Goal: Information Seeking & Learning: Learn about a topic

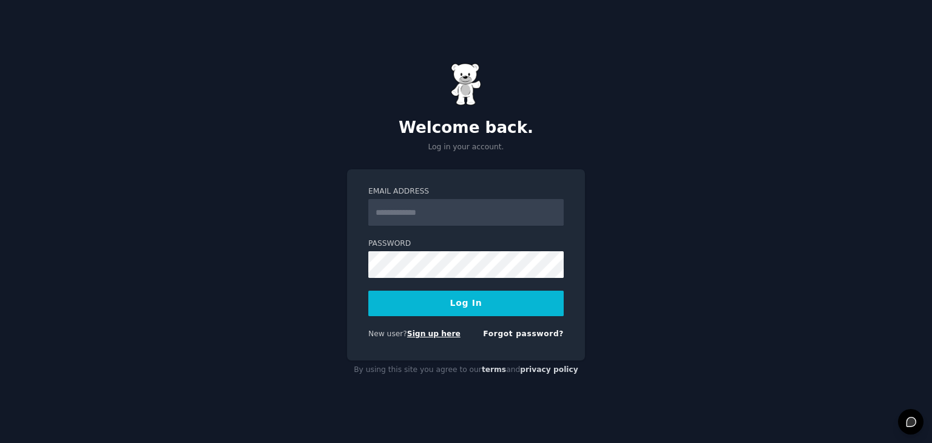
click at [408, 333] on link "Sign up here" at bounding box center [433, 333] width 53 height 8
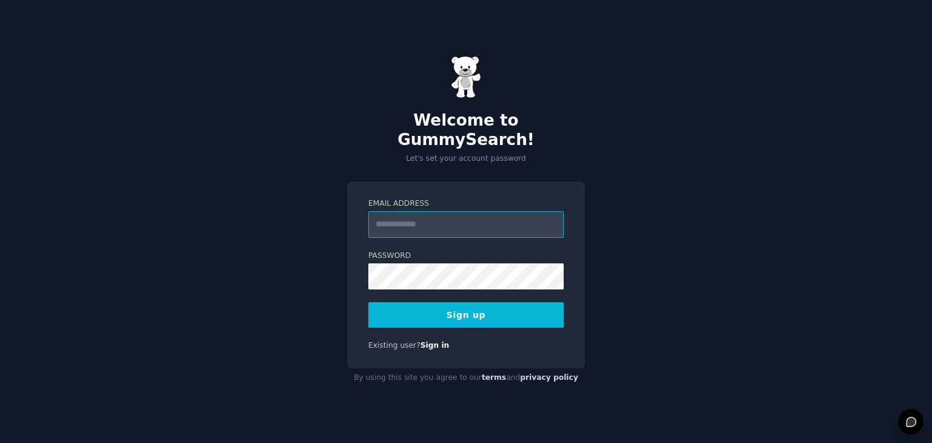
click at [440, 218] on input "Email Address" at bounding box center [465, 224] width 195 height 27
type input "**********"
click at [433, 303] on button "Sign up" at bounding box center [465, 314] width 195 height 25
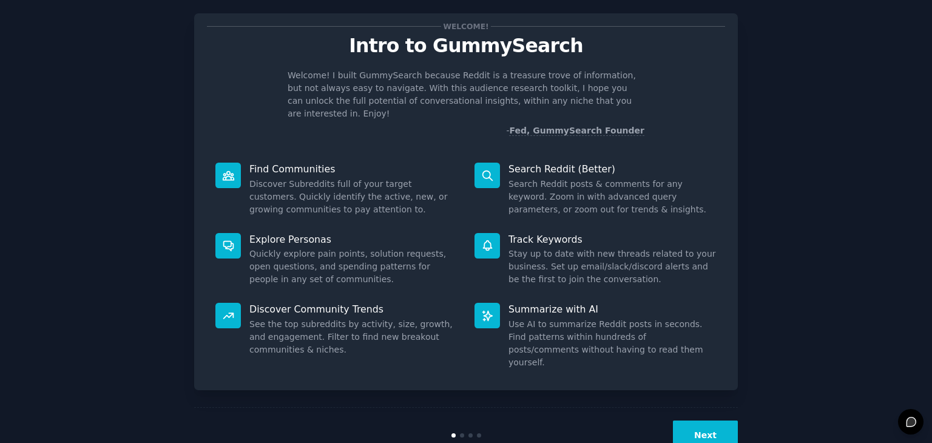
scroll to position [32, 0]
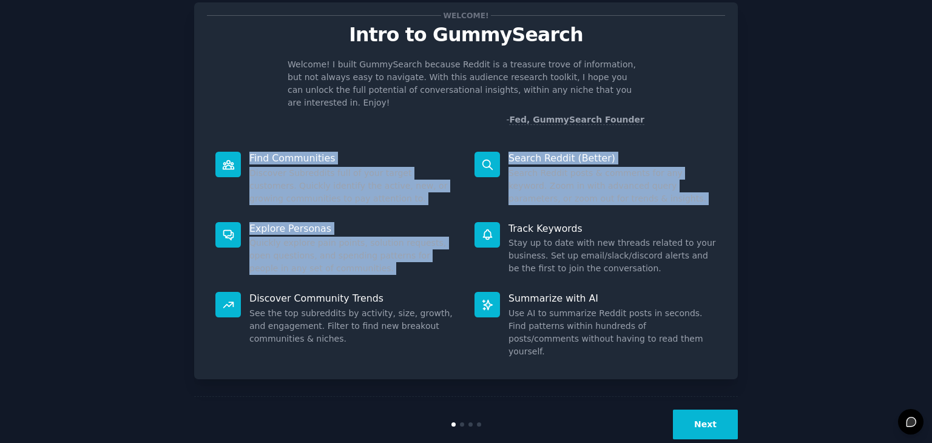
drag, startPoint x: 227, startPoint y: 139, endPoint x: 498, endPoint y: 232, distance: 286.3
click at [498, 232] on div "Find Communities Discover Subreddits full of your target customers. Quickly ide…" at bounding box center [466, 254] width 518 height 223
click at [709, 410] on button "Next" at bounding box center [705, 425] width 65 height 30
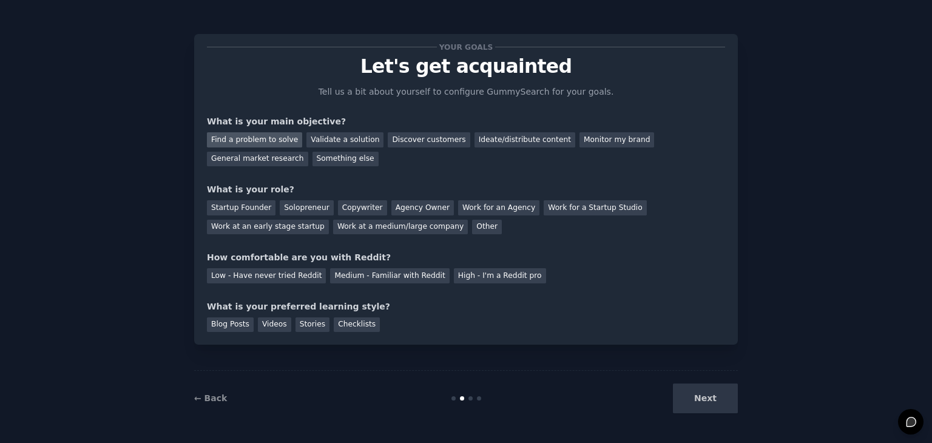
click at [253, 140] on div "Find a problem to solve" at bounding box center [254, 139] width 95 height 15
click at [393, 134] on div "Discover customers" at bounding box center [429, 139] width 82 height 15
click at [675, 158] on div "Find a problem to solve Validate a solution Discover customers Ideate/distribut…" at bounding box center [466, 147] width 518 height 38
click at [313, 157] on div "Something else" at bounding box center [346, 159] width 66 height 15
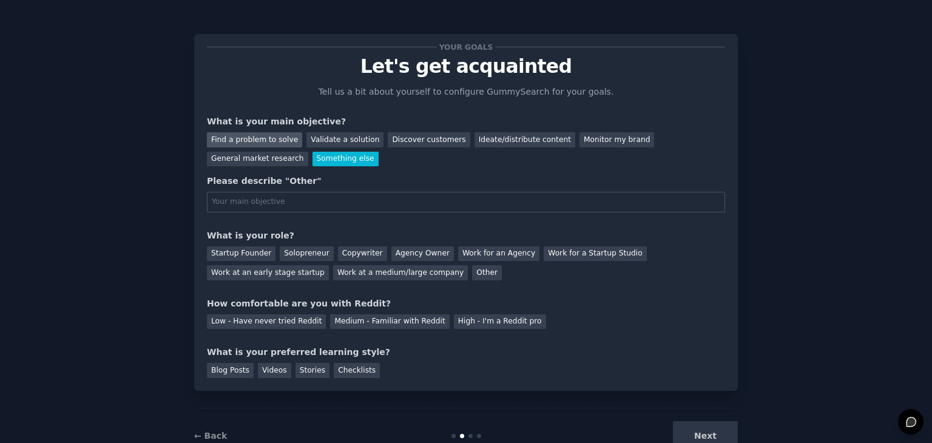
click at [233, 139] on div "Find a problem to solve" at bounding box center [254, 139] width 95 height 15
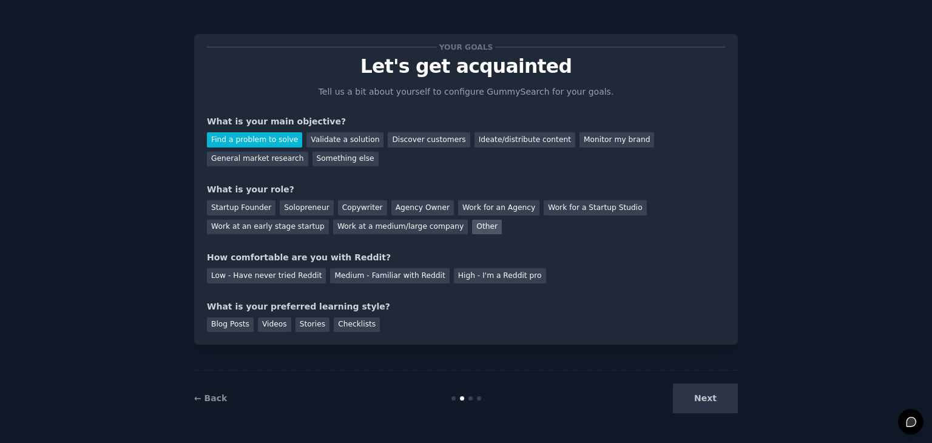
click at [472, 222] on div "Other" at bounding box center [487, 227] width 30 height 15
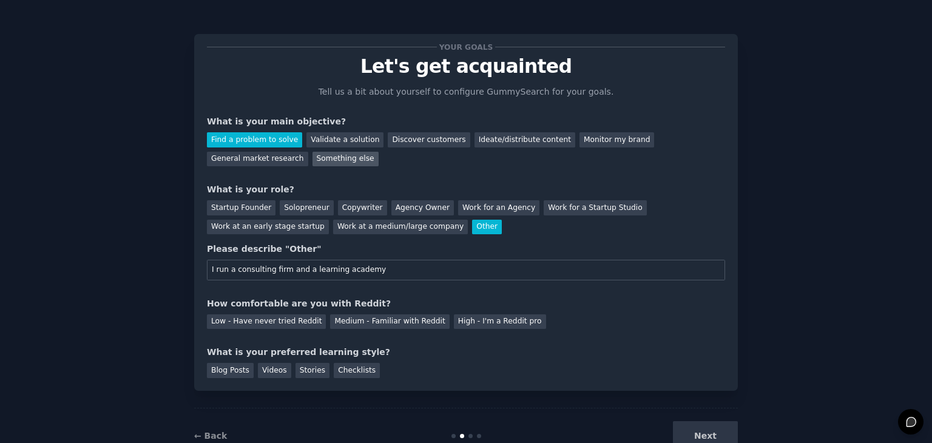
type input "I run a consulting firm and a learning academy"
click at [313, 159] on div "Something else" at bounding box center [346, 159] width 66 height 15
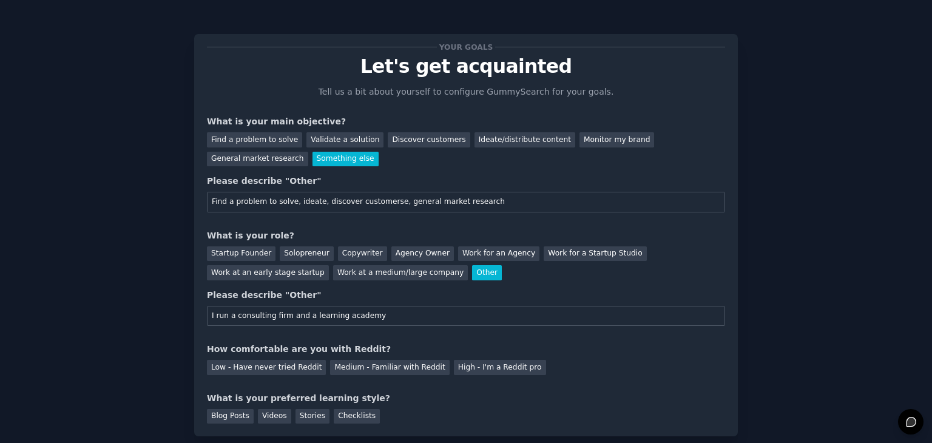
click at [362, 201] on input "Find a problem to solve, ideate, discover customerse, general market research" at bounding box center [466, 202] width 518 height 21
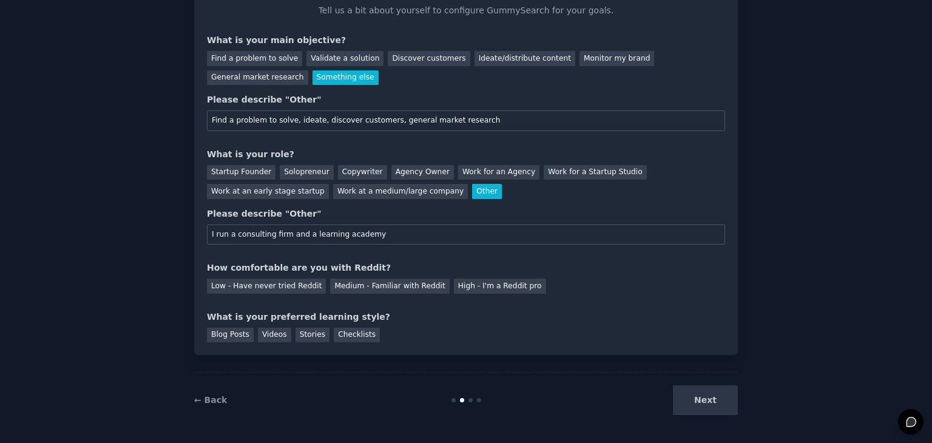
scroll to position [83, 0]
type input "Find a problem to solve, ideate, discover customers, general market research"
click at [368, 289] on div "Medium - Familiar with Reddit" at bounding box center [389, 284] width 119 height 15
click at [214, 334] on div "Blog Posts" at bounding box center [230, 333] width 47 height 15
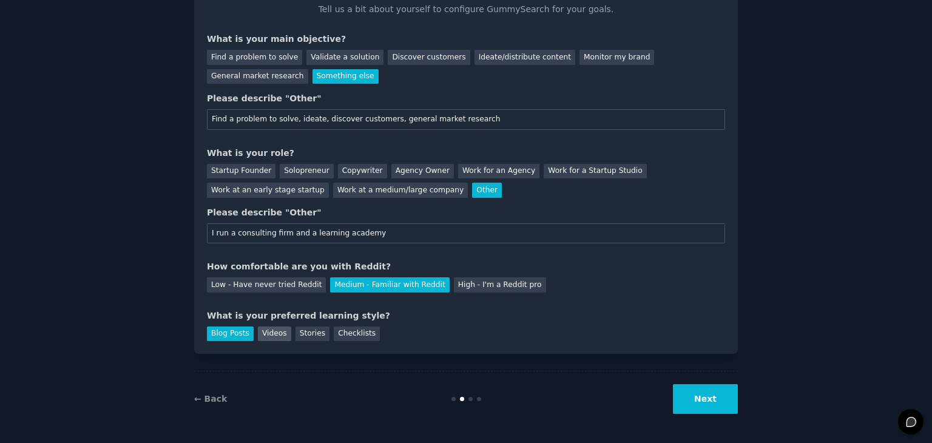
click at [266, 336] on div "Videos" at bounding box center [274, 333] width 33 height 15
drag, startPoint x: 300, startPoint y: 335, endPoint x: 310, endPoint y: 337, distance: 10.6
click at [300, 335] on div "Stories" at bounding box center [313, 333] width 34 height 15
click at [348, 337] on div "Checklists" at bounding box center [357, 333] width 46 height 15
click at [429, 324] on div "Blog Posts Videos Stories Checklists" at bounding box center [466, 331] width 518 height 19
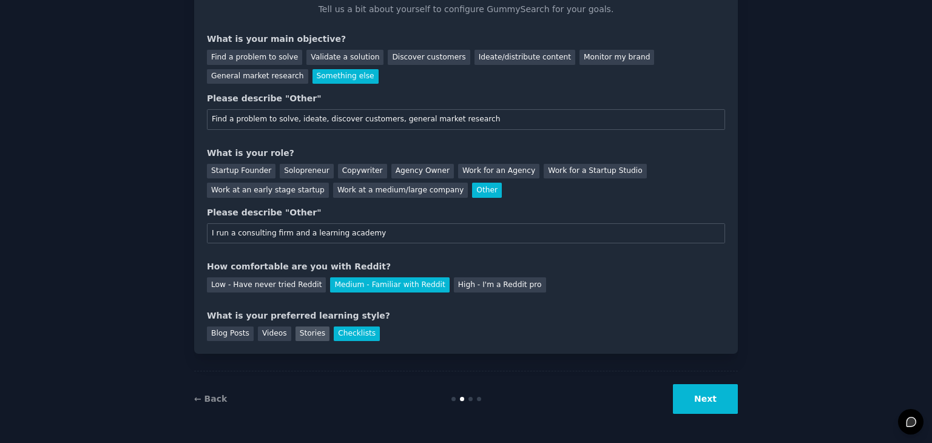
click at [297, 330] on div "Stories" at bounding box center [313, 333] width 34 height 15
click at [731, 398] on button "Next" at bounding box center [705, 399] width 65 height 30
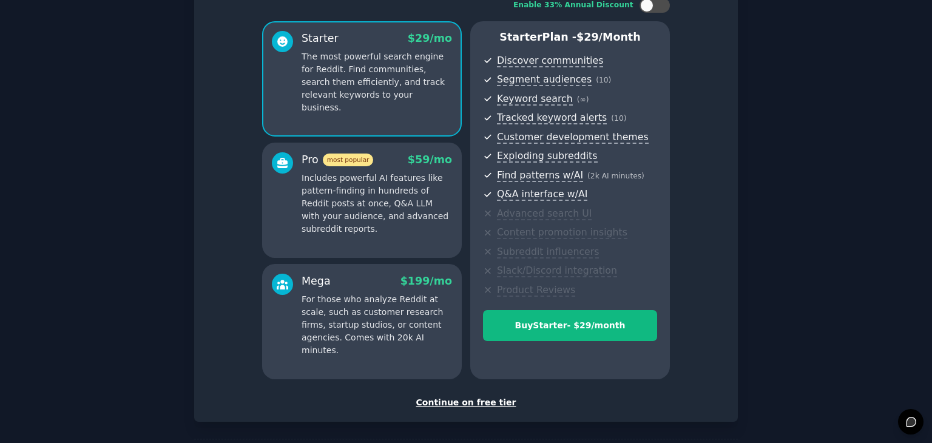
scroll to position [138, 0]
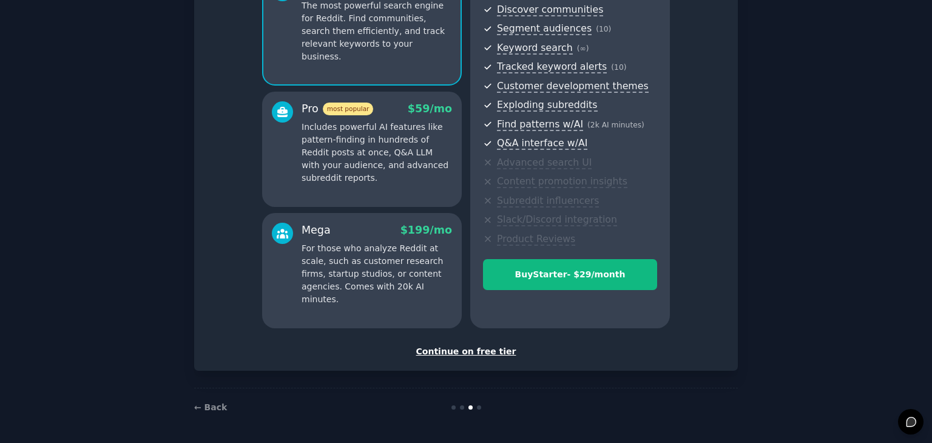
click at [471, 352] on div "Continue on free tier" at bounding box center [466, 351] width 518 height 13
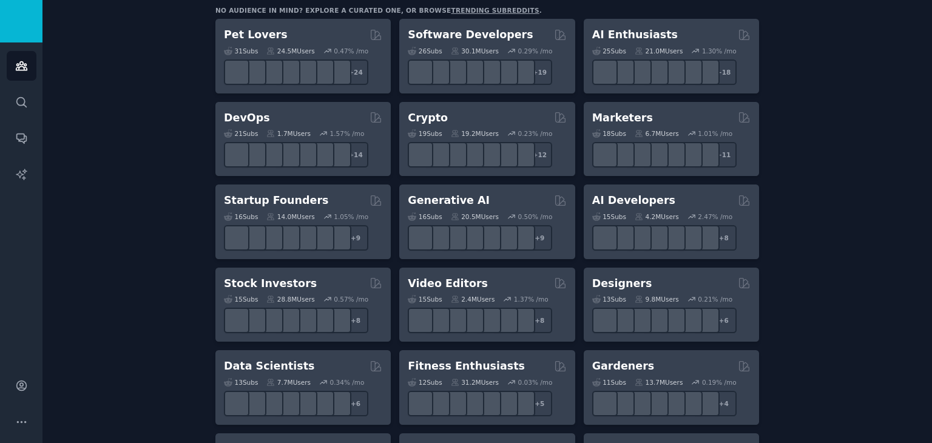
scroll to position [121, 0]
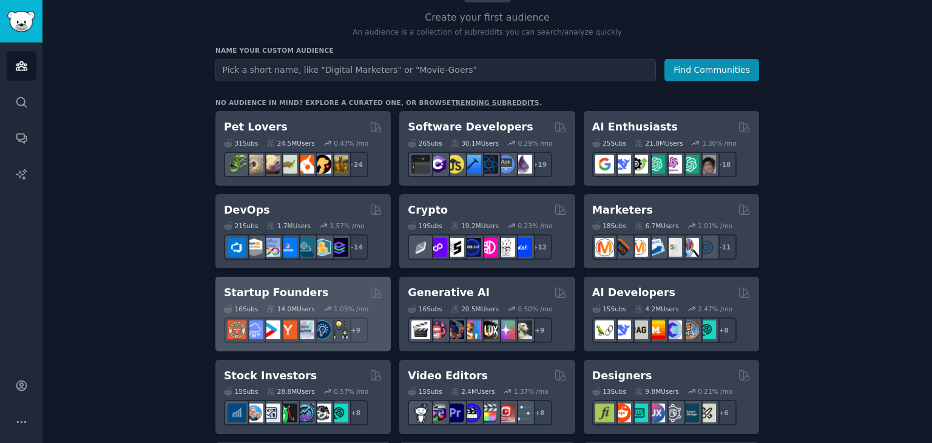
click at [257, 285] on h2 "Startup Founders" at bounding box center [276, 292] width 104 height 15
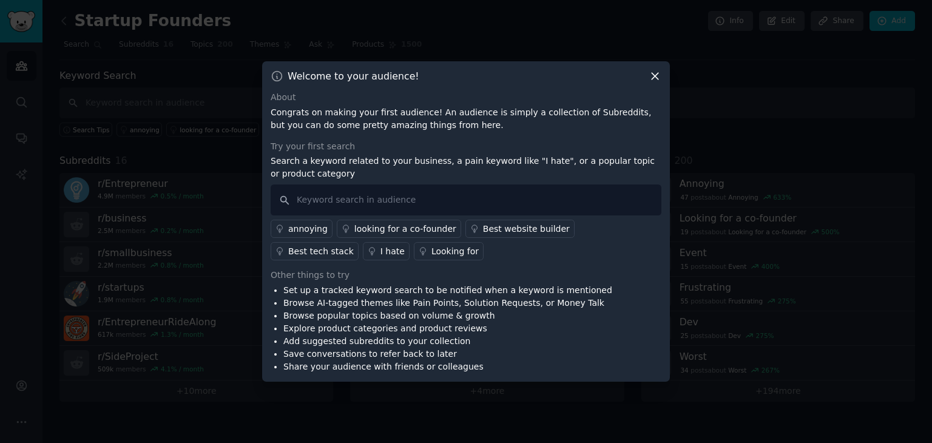
click at [380, 253] on div "I hate" at bounding box center [392, 251] width 24 height 13
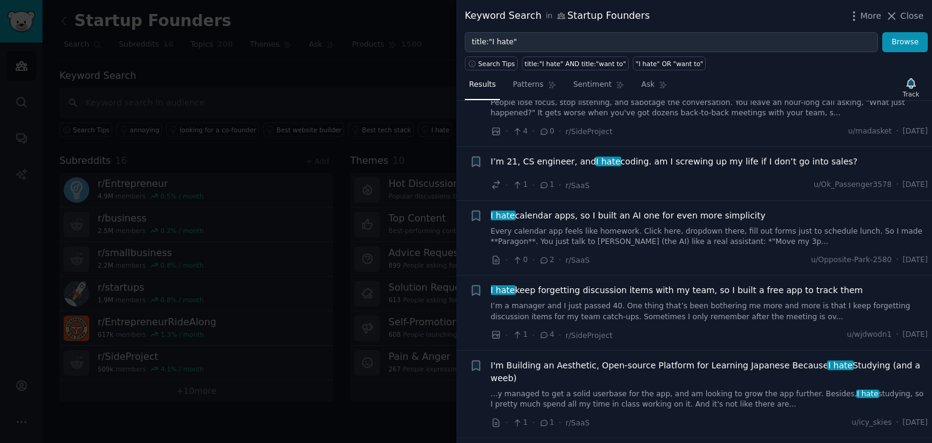
scroll to position [546, 0]
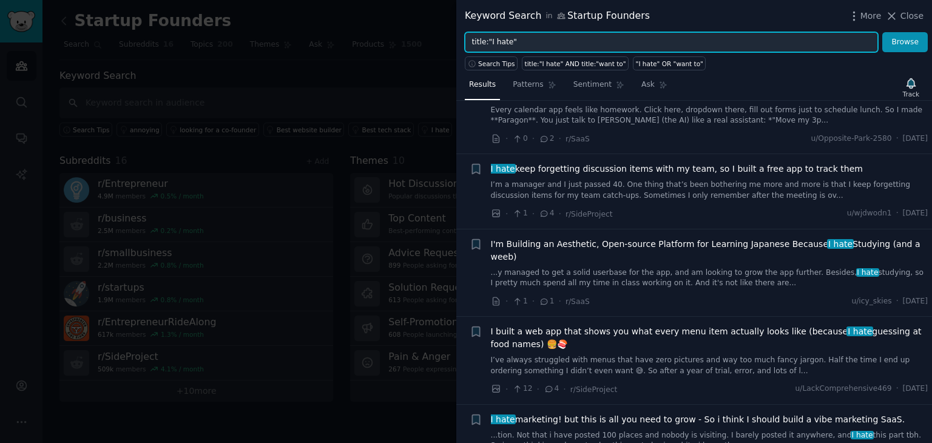
click at [567, 39] on input "title:"I hate"" at bounding box center [671, 42] width 413 height 21
type input "title:"challenge""
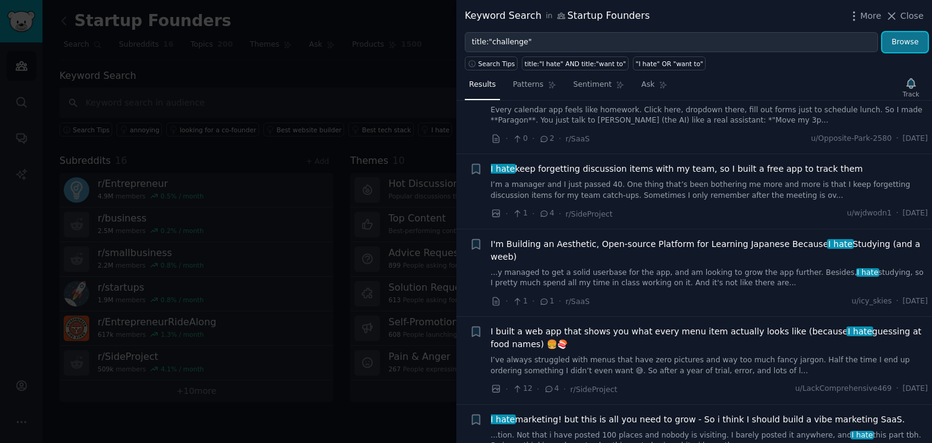
click at [901, 41] on button "Browse" at bounding box center [905, 42] width 46 height 21
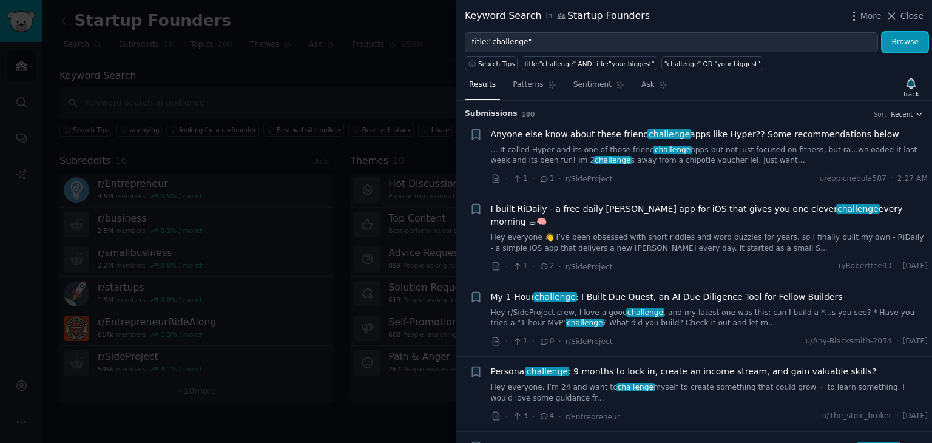
scroll to position [0, 0]
click at [904, 15] on span "Close" at bounding box center [912, 16] width 23 height 13
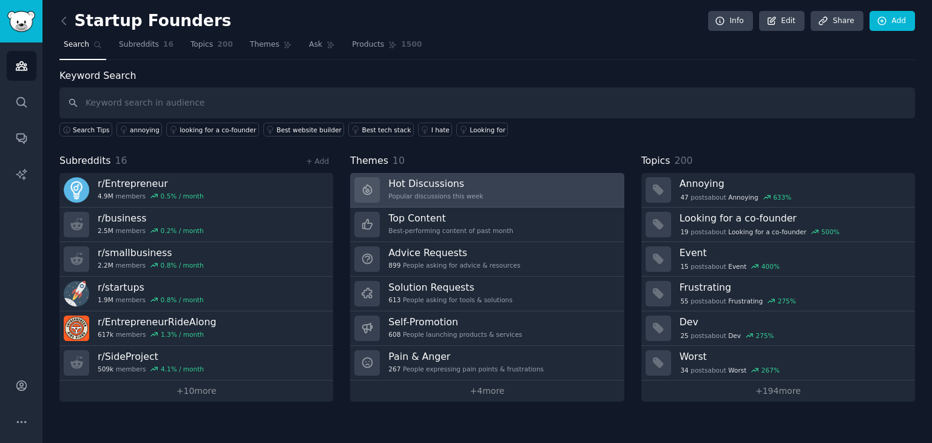
click at [490, 183] on link "Hot Discussions Popular discussions this week" at bounding box center [487, 190] width 274 height 35
